Goal: Find specific page/section

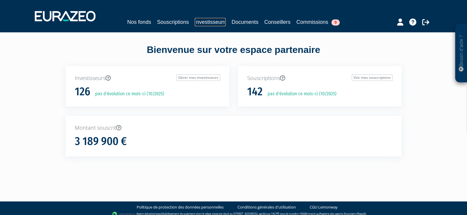
click at [202, 24] on link "Investisseurs" at bounding box center [210, 22] width 31 height 8
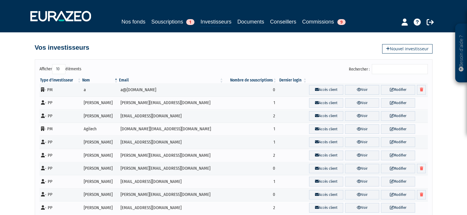
click at [399, 71] on input "Rechercher :" at bounding box center [400, 69] width 56 height 10
paste input "[PERSON_NAME]"
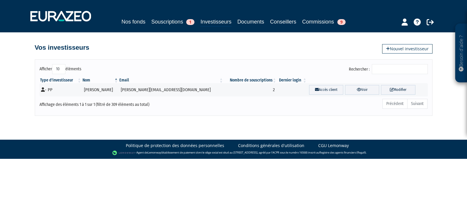
type input "[PERSON_NAME]"
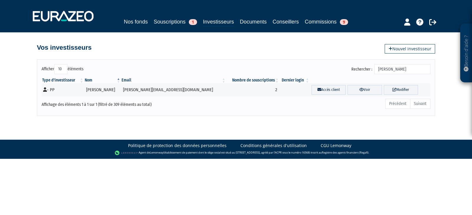
click at [389, 65] on input "[PERSON_NAME]" at bounding box center [402, 69] width 56 height 10
click at [390, 69] on input "[PERSON_NAME]" at bounding box center [402, 69] width 56 height 10
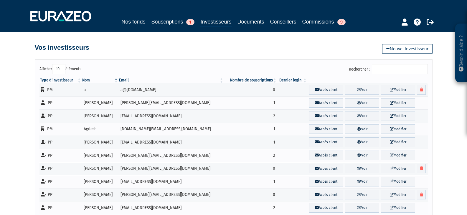
click at [390, 69] on input "Rechercher :" at bounding box center [400, 69] width 56 height 10
paste input "[PERSON_NAME]"
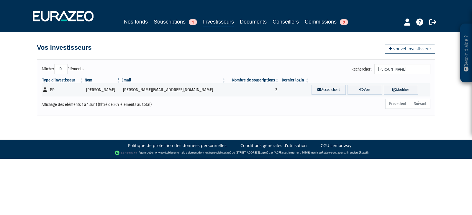
click at [389, 68] on input "[PERSON_NAME]" at bounding box center [402, 69] width 56 height 10
type input "Barricault"
click at [105, 89] on td "[PERSON_NAME]" at bounding box center [102, 89] width 37 height 13
click at [159, 24] on link "Souscriptions 1" at bounding box center [175, 22] width 43 height 8
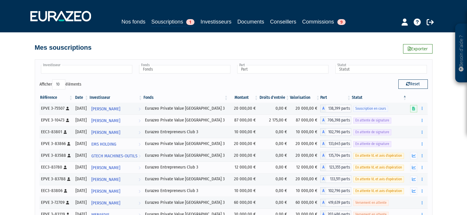
click at [98, 67] on input "text" at bounding box center [86, 69] width 91 height 9
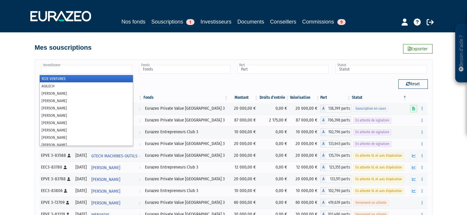
paste input "[PERSON_NAME]"
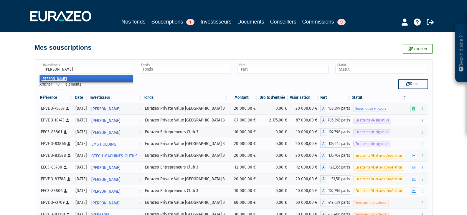
type input "[PERSON_NAME]"
click at [84, 79] on li "[PERSON_NAME]" at bounding box center [86, 78] width 93 height 7
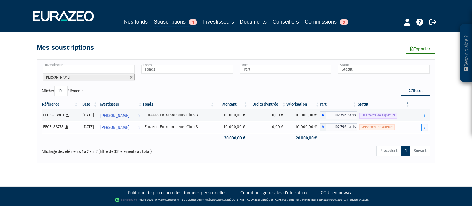
click at [424, 128] on icon "button" at bounding box center [424, 128] width 1 height 4
click at [419, 137] on link "Documents" at bounding box center [411, 138] width 29 height 10
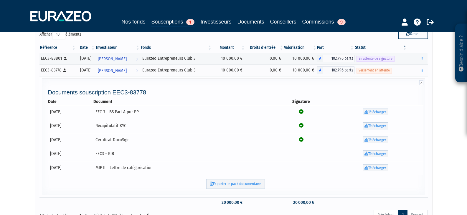
scroll to position [59, 0]
